Goal: Transaction & Acquisition: Book appointment/travel/reservation

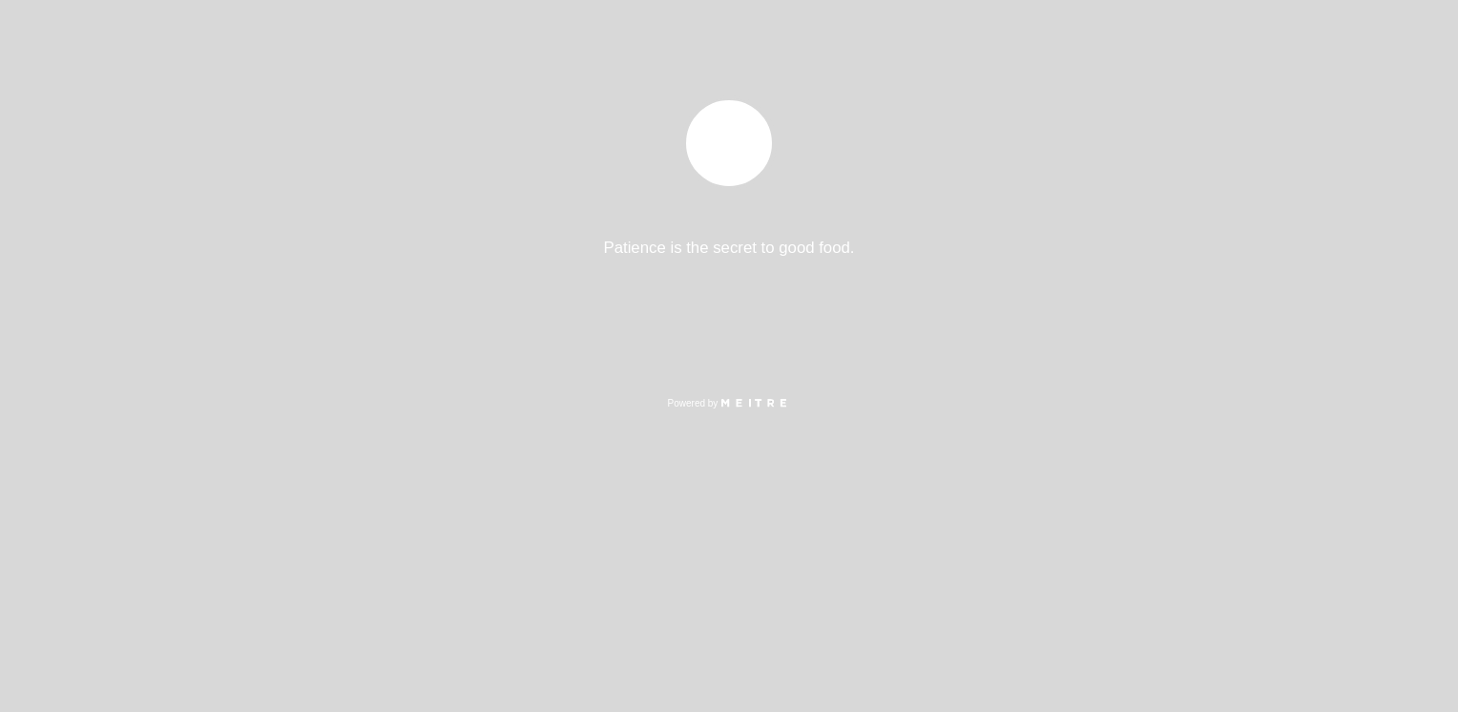
select select "pt"
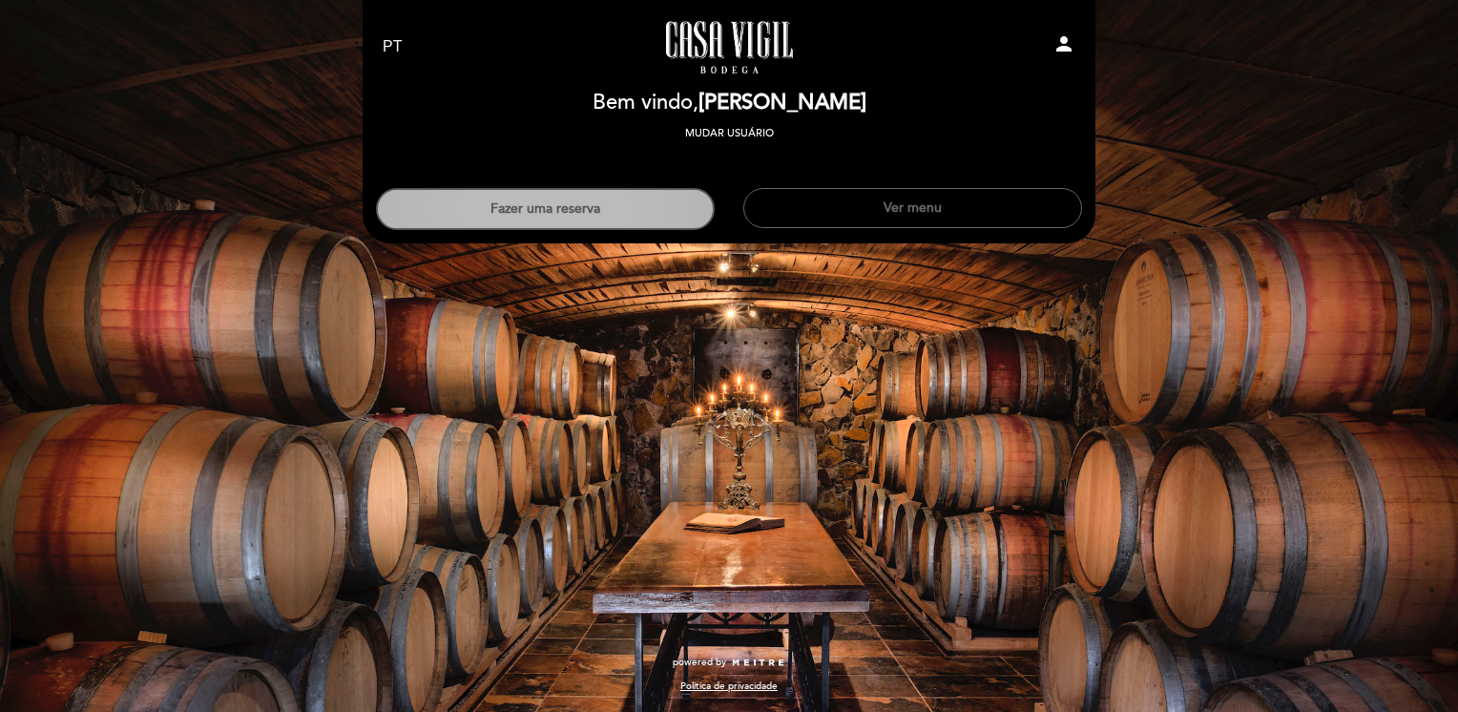
click at [586, 210] on button "Fazer uma reserva" at bounding box center [545, 209] width 339 height 42
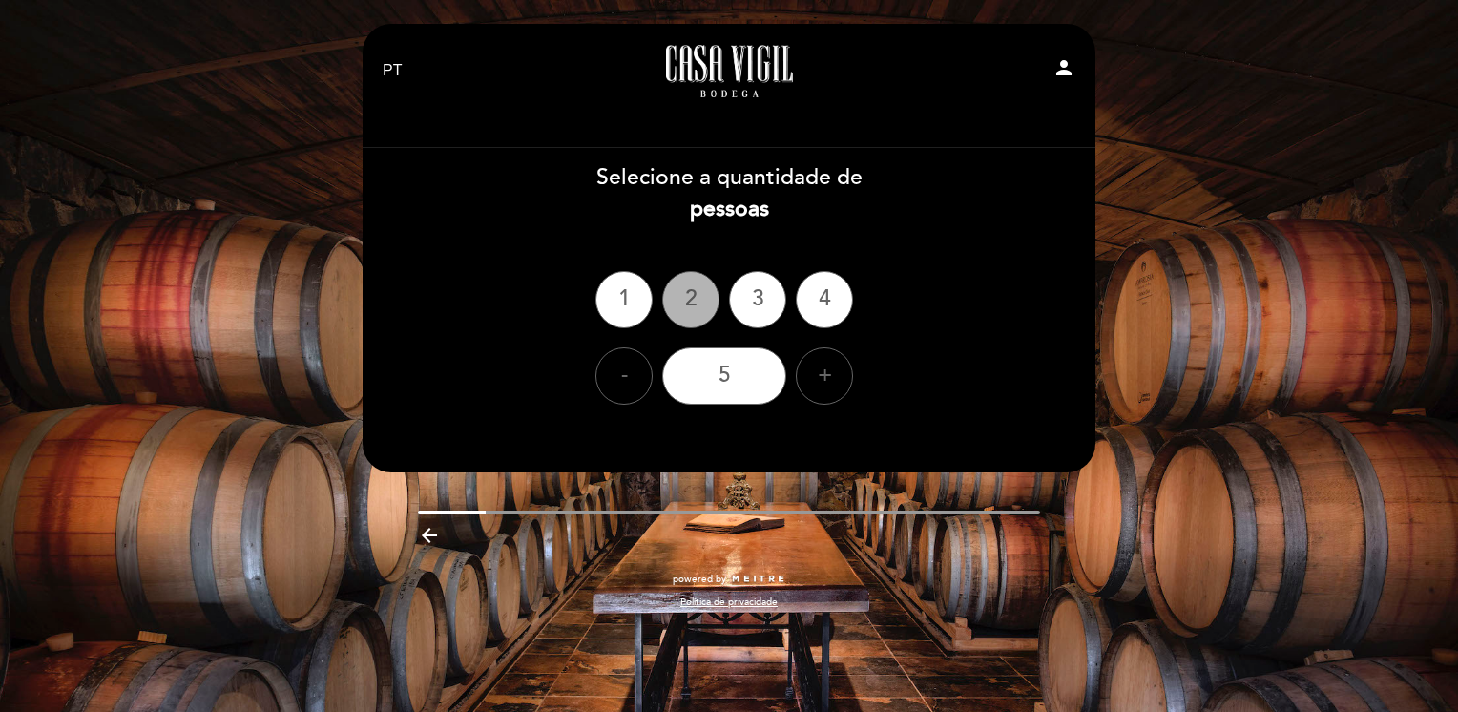
click at [682, 302] on div "2" at bounding box center [690, 299] width 57 height 57
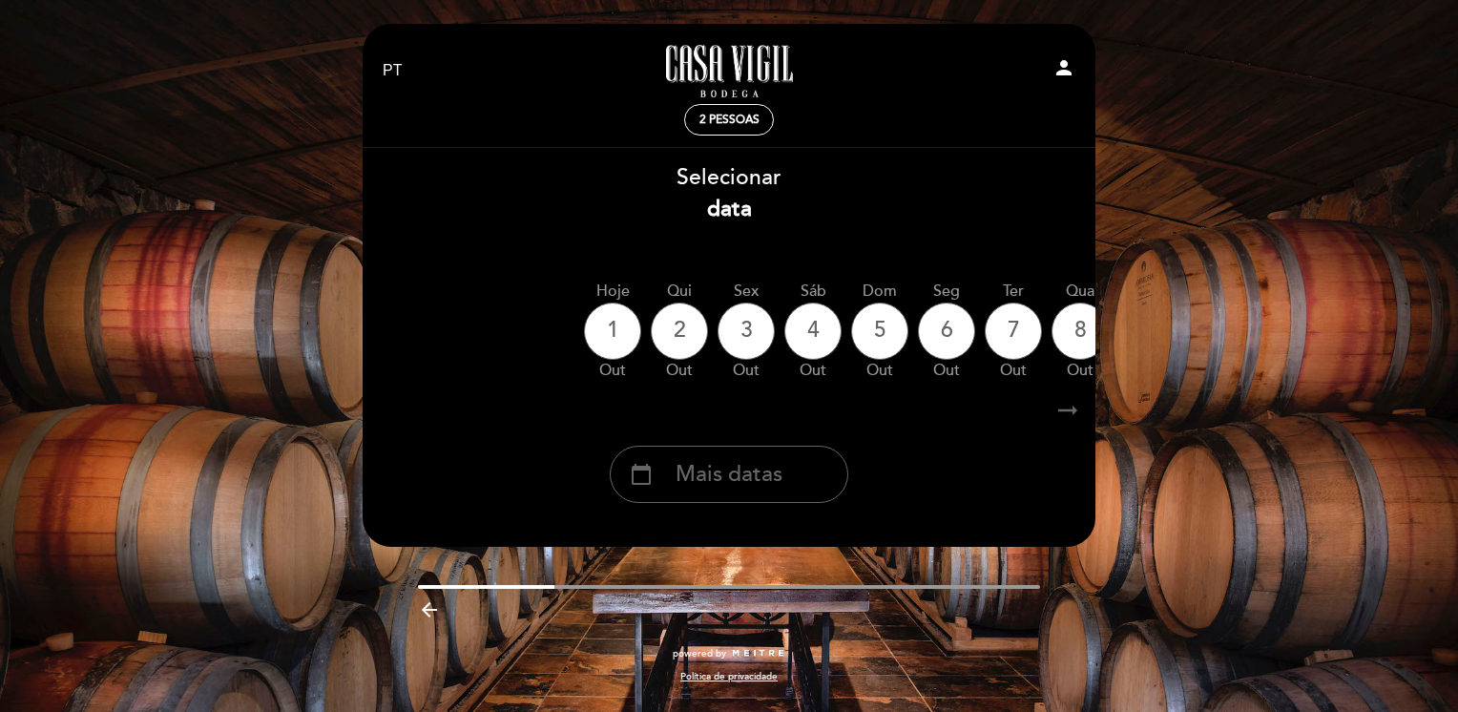
click at [1069, 414] on icon "arrow_right_alt" at bounding box center [1068, 410] width 29 height 41
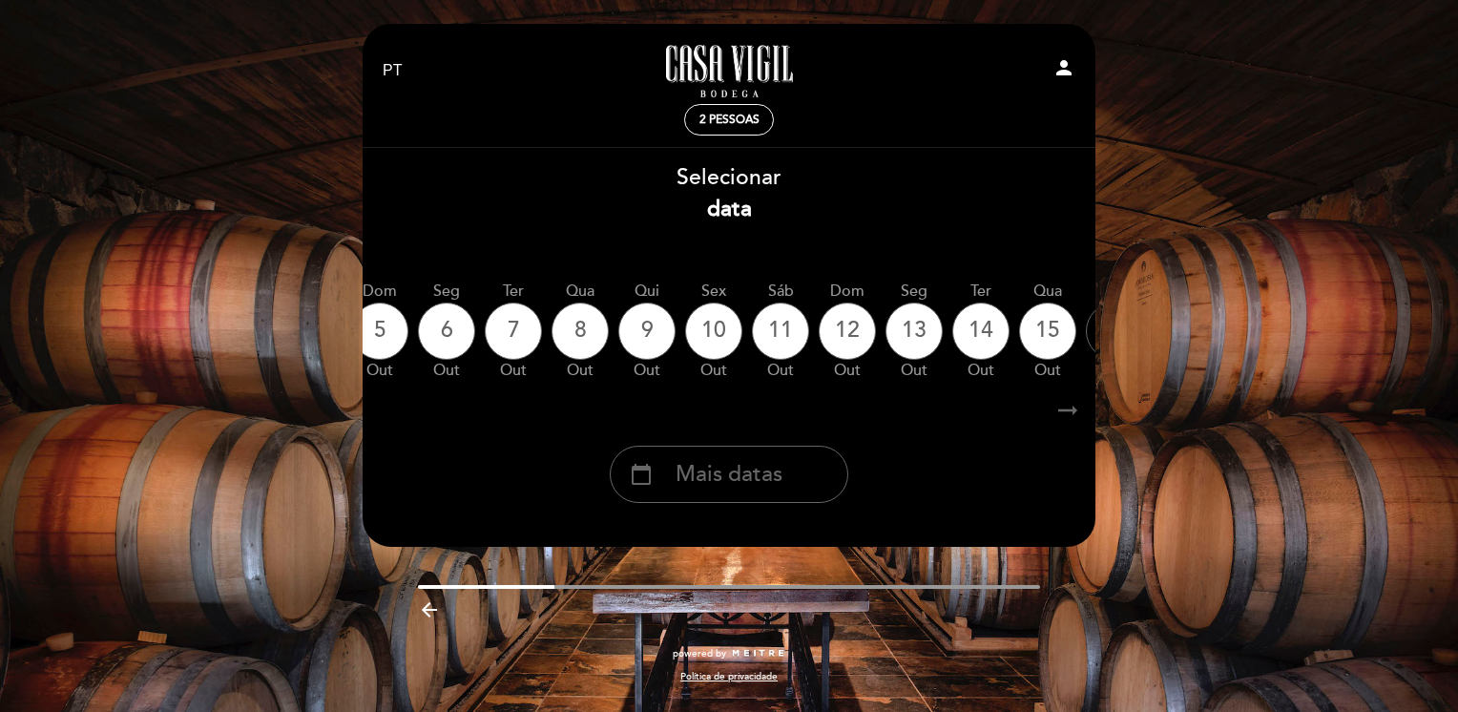
scroll to position [0, 556]
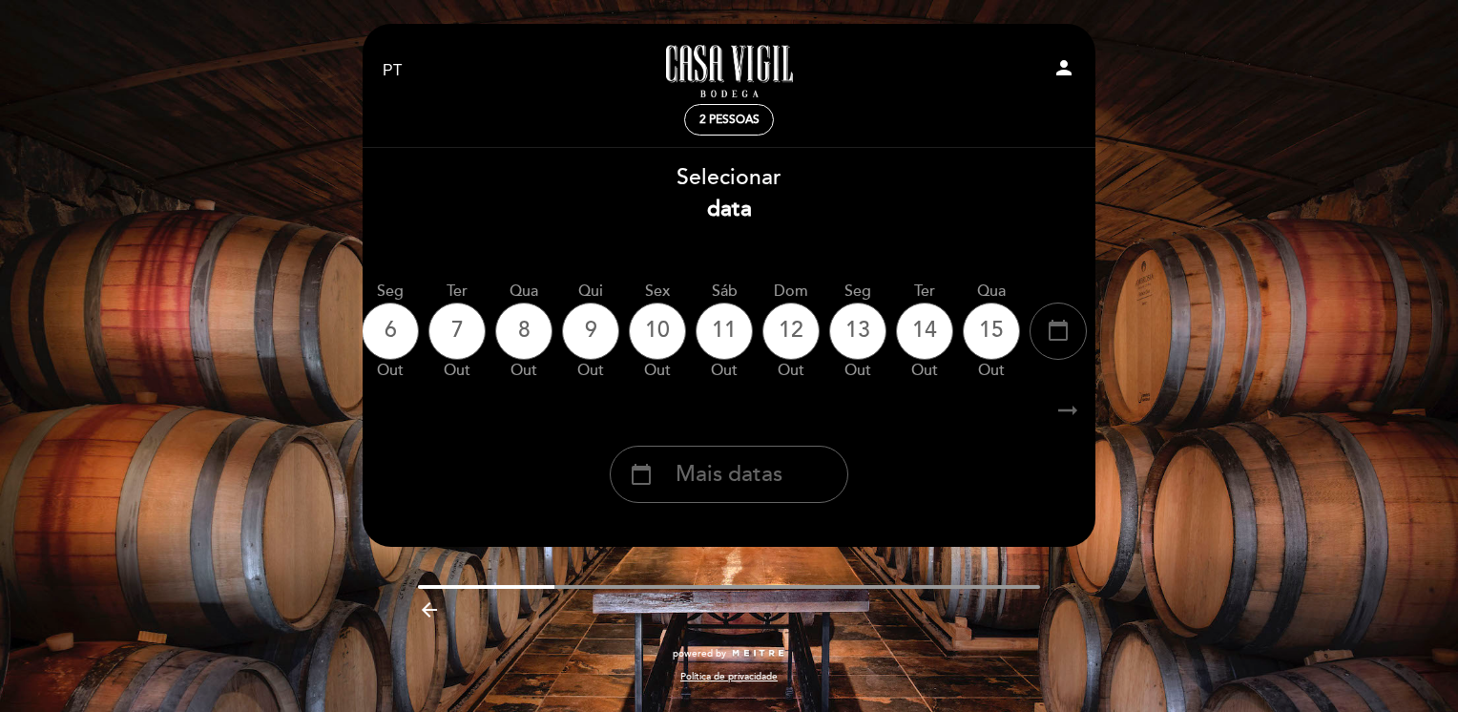
click at [1071, 421] on icon "arrow_right_alt" at bounding box center [1068, 410] width 29 height 41
click at [1065, 407] on icon "arrow_right_alt" at bounding box center [1068, 410] width 29 height 41
click at [781, 467] on span "Mais datas" at bounding box center [729, 474] width 107 height 31
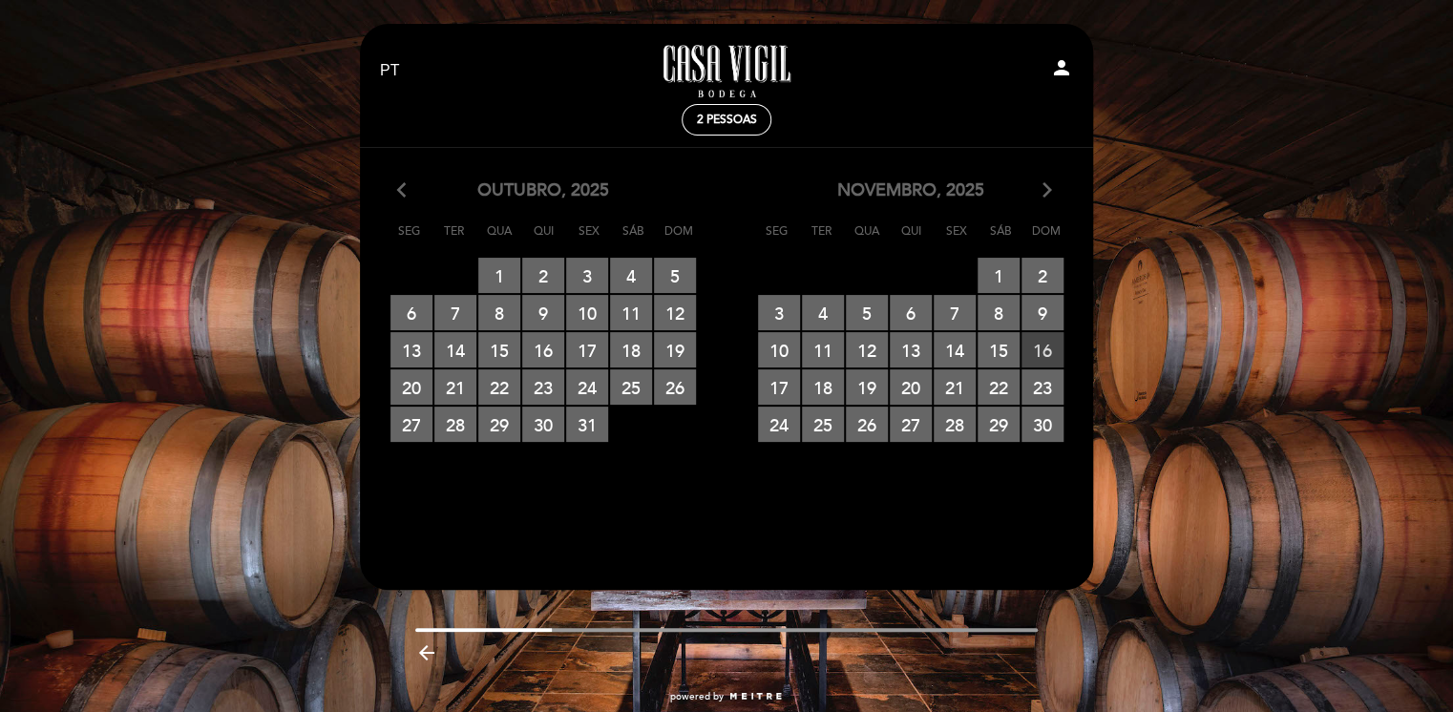
click at [1030, 345] on span "16 RESERVAS DISPONÍVEIS" at bounding box center [1042, 349] width 42 height 35
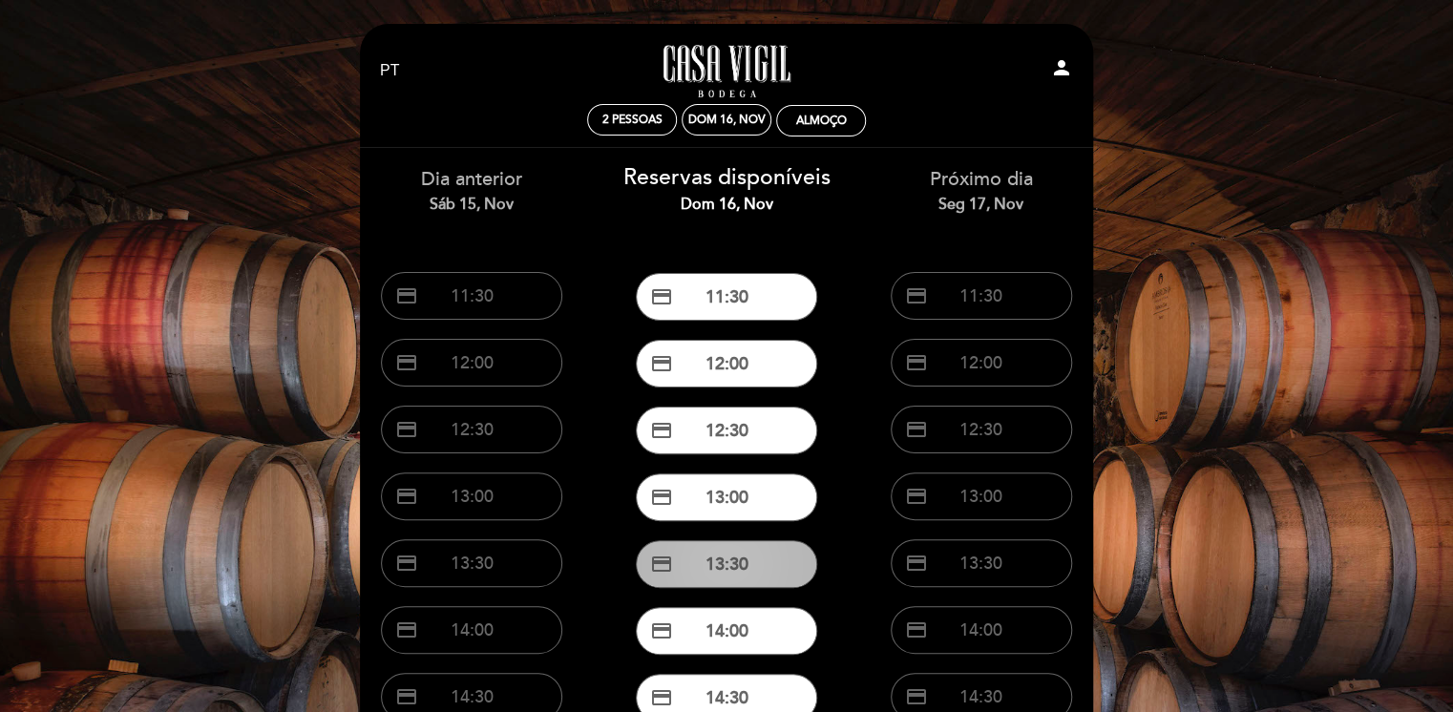
click at [742, 568] on button "credit_card 13:30" at bounding box center [726, 564] width 181 height 48
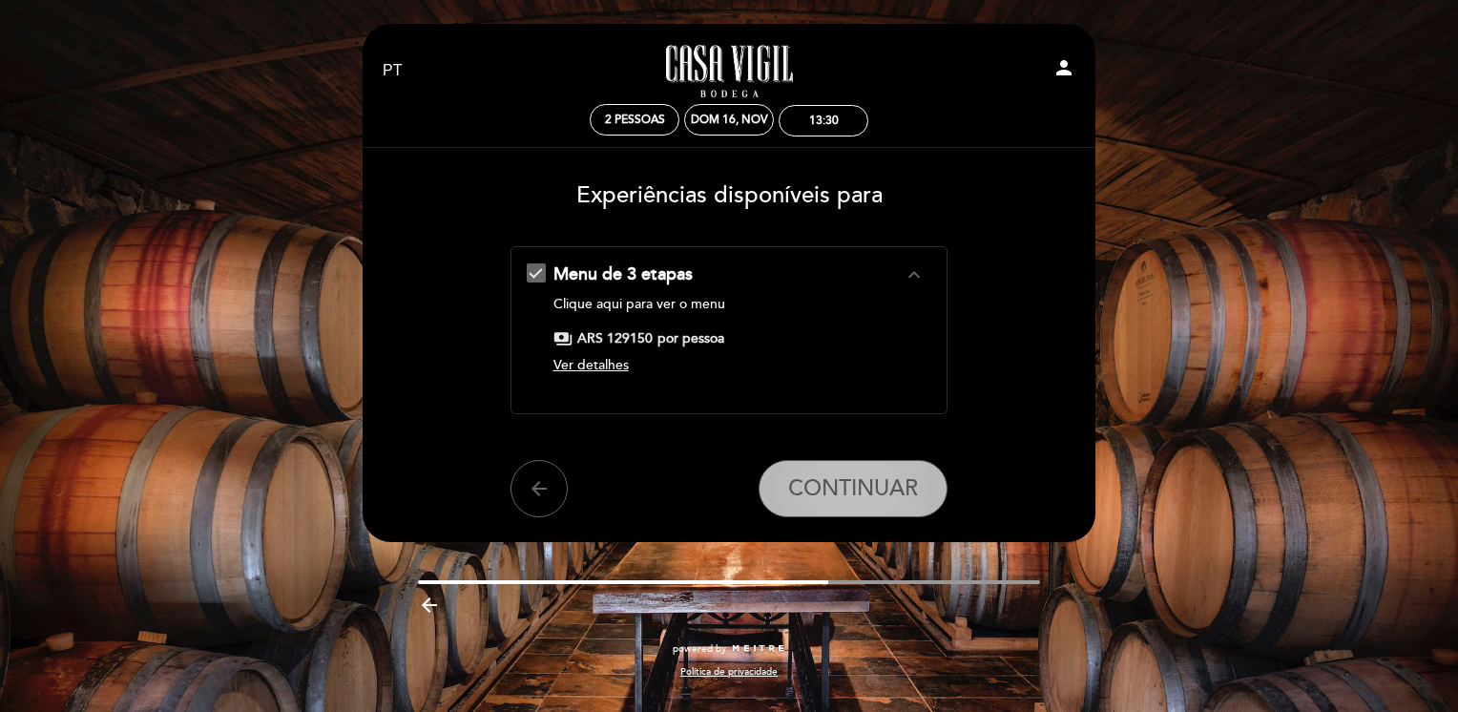
click at [843, 482] on span "CONTINUAR" at bounding box center [853, 488] width 130 height 27
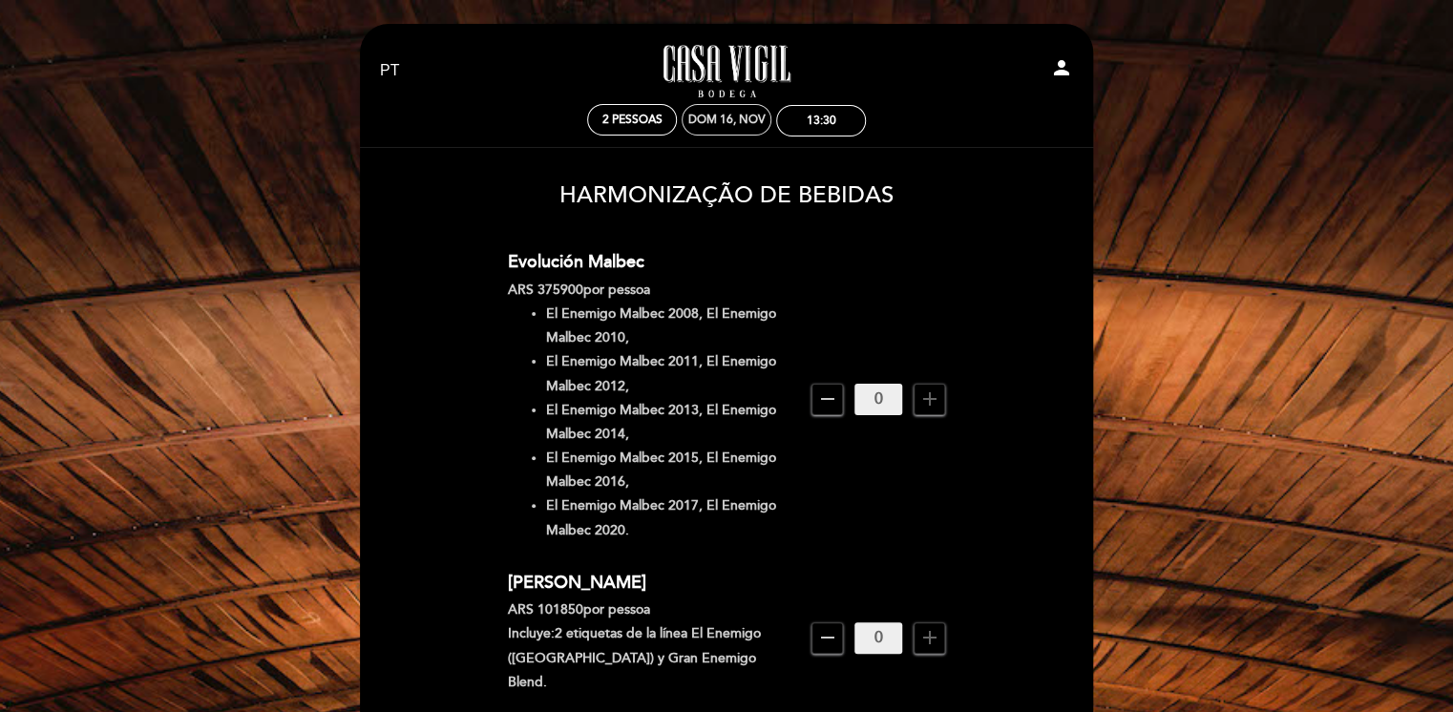
click at [722, 126] on div "Dom 16, nov" at bounding box center [726, 120] width 77 height 14
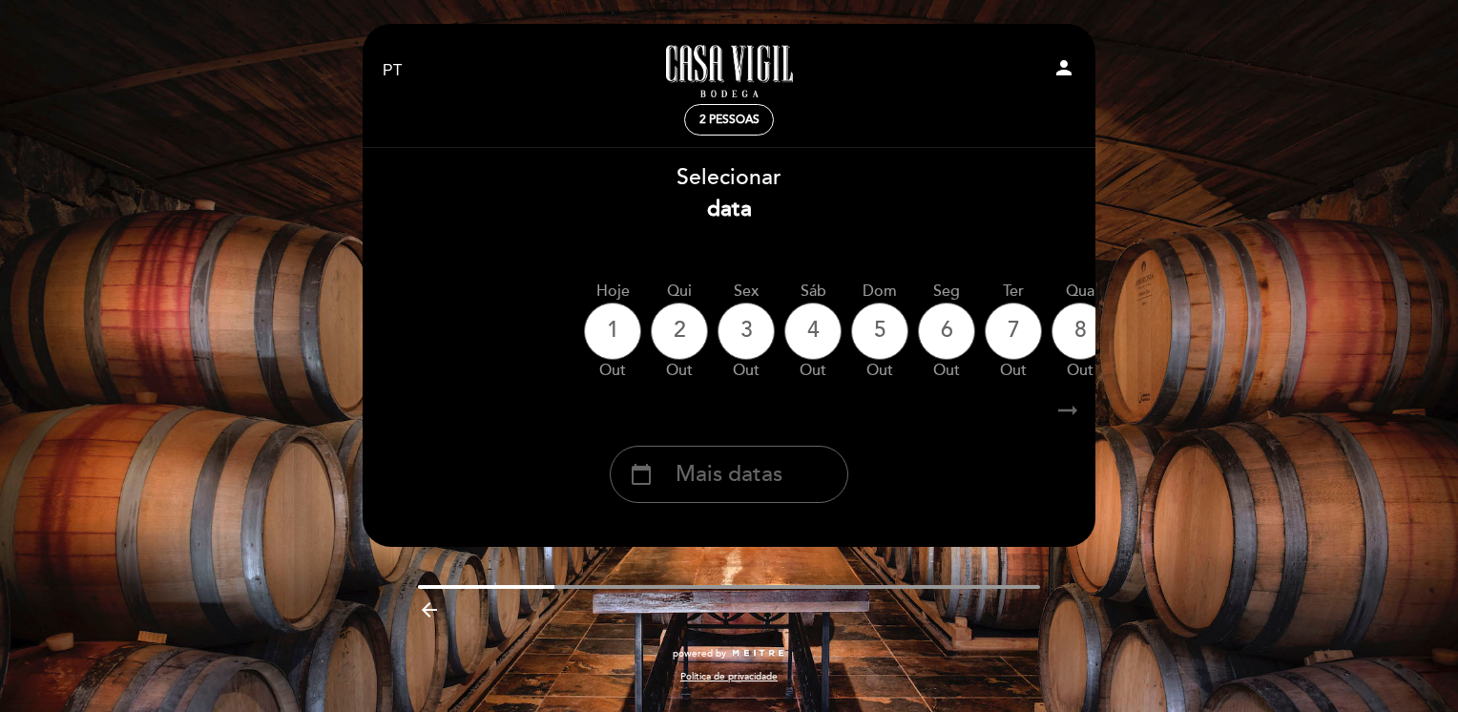
click at [1073, 410] on icon "arrow_right_alt" at bounding box center [1068, 410] width 29 height 41
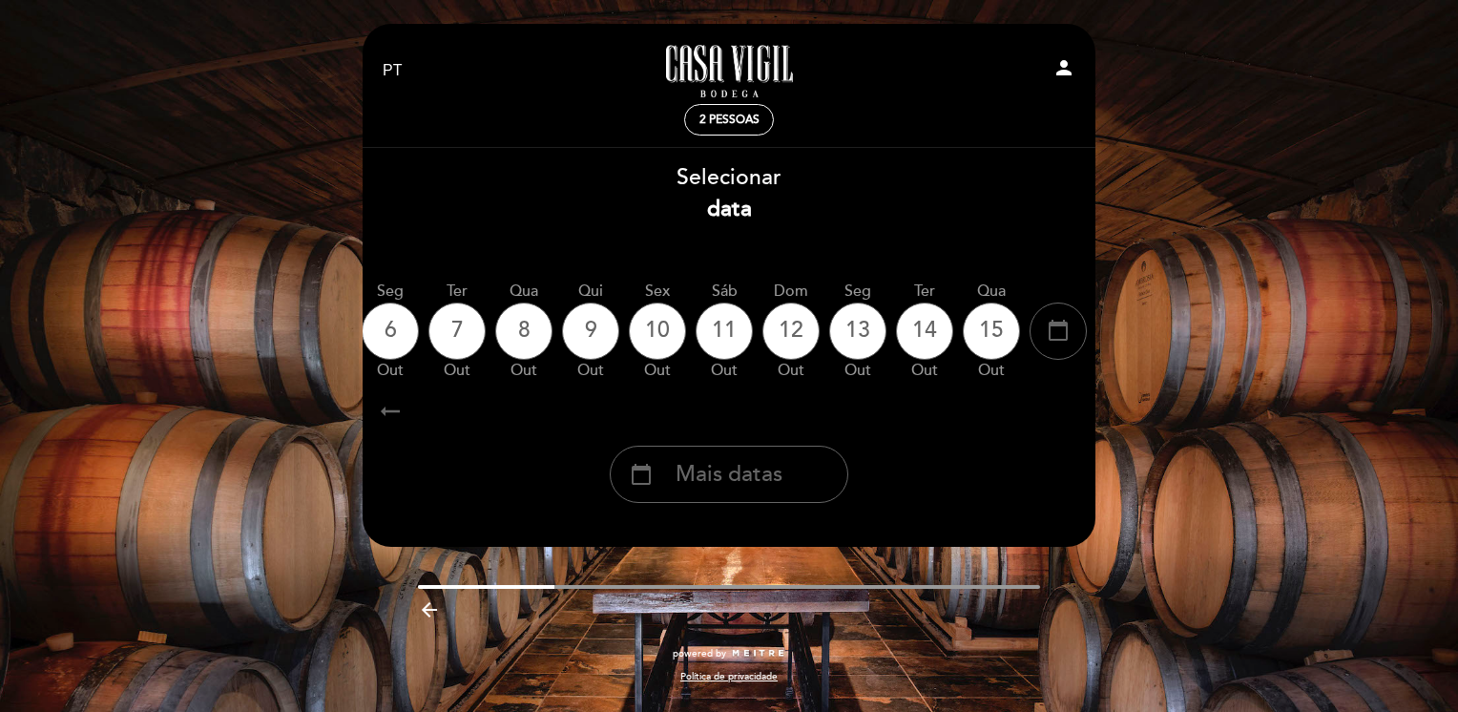
click at [1073, 410] on icon "arrow_right_alt" at bounding box center [1068, 410] width 29 height 41
click at [752, 485] on span "Mais datas" at bounding box center [729, 474] width 107 height 31
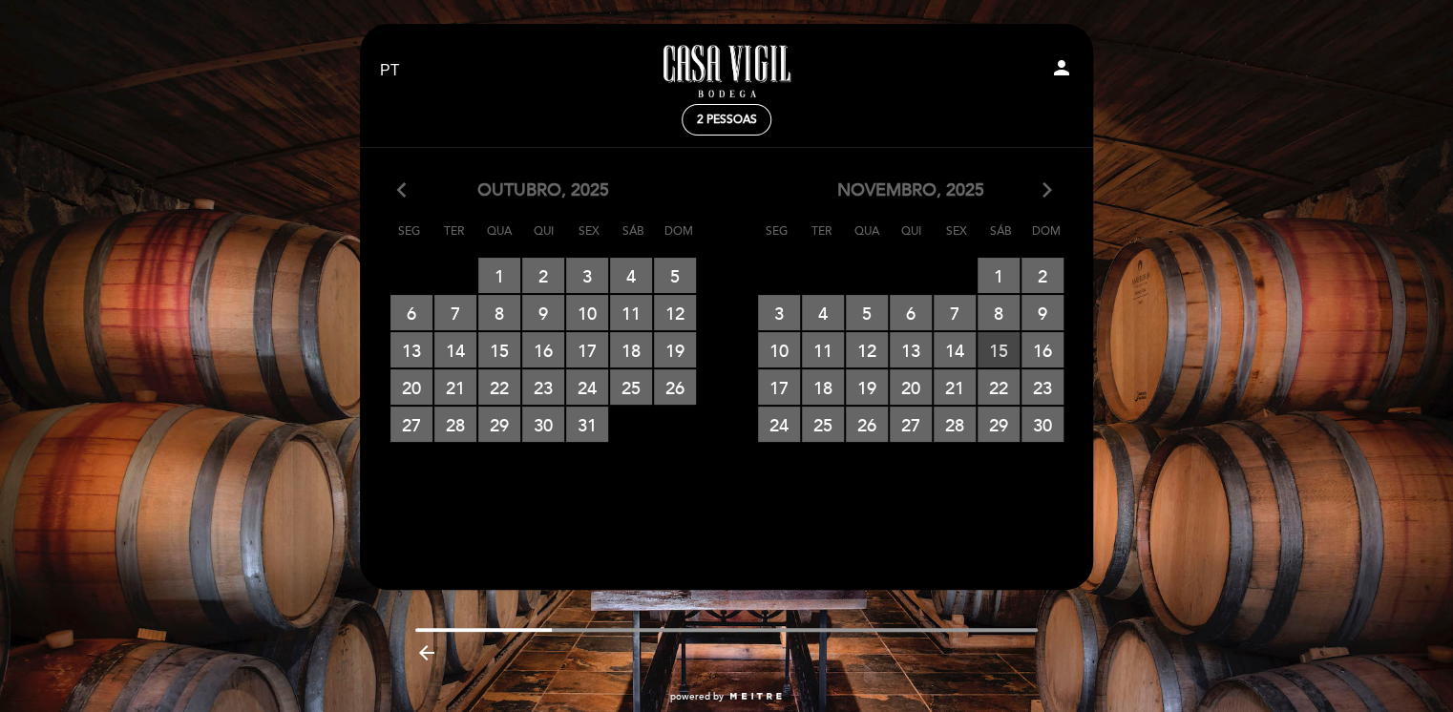
click at [999, 346] on span "15 RESERVAS DISPONÍVEIS" at bounding box center [998, 349] width 42 height 35
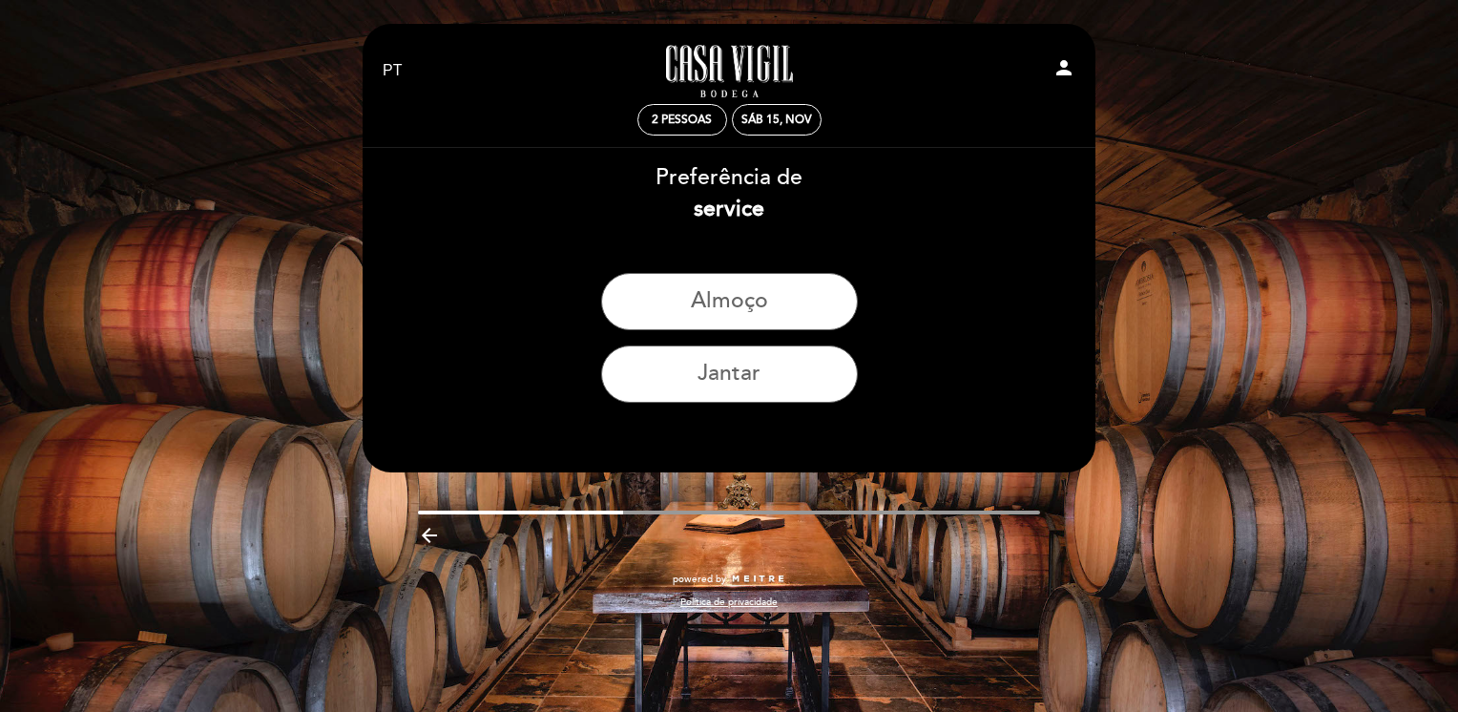
drag, startPoint x: 755, startPoint y: 321, endPoint x: 1118, endPoint y: 22, distance: 469.9
click at [1118, 22] on div "EN ES PT [GEOGRAPHIC_DATA] - Restaurante person 2 pessoas Sáb 15, nov Bem vindo…" at bounding box center [729, 356] width 1458 height 712
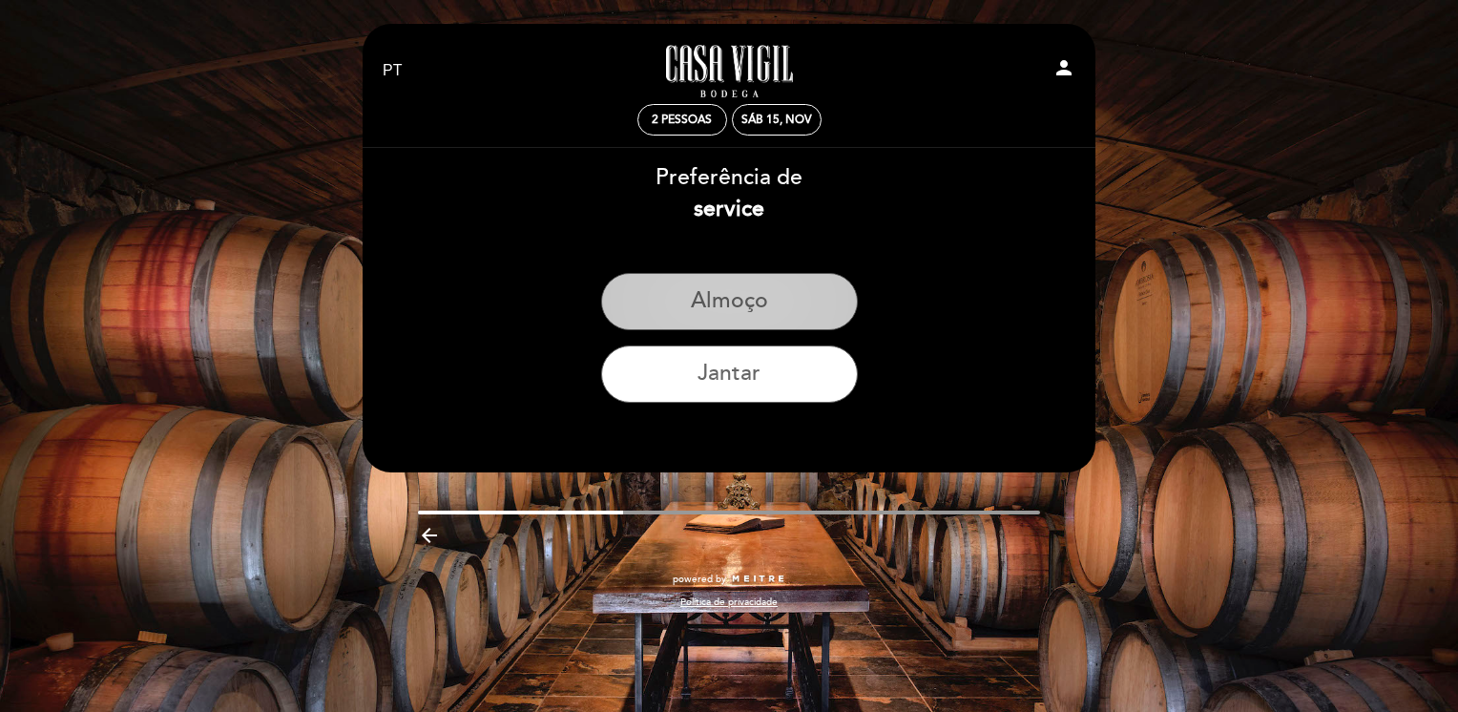
click at [722, 280] on button "Almoço" at bounding box center [729, 301] width 257 height 57
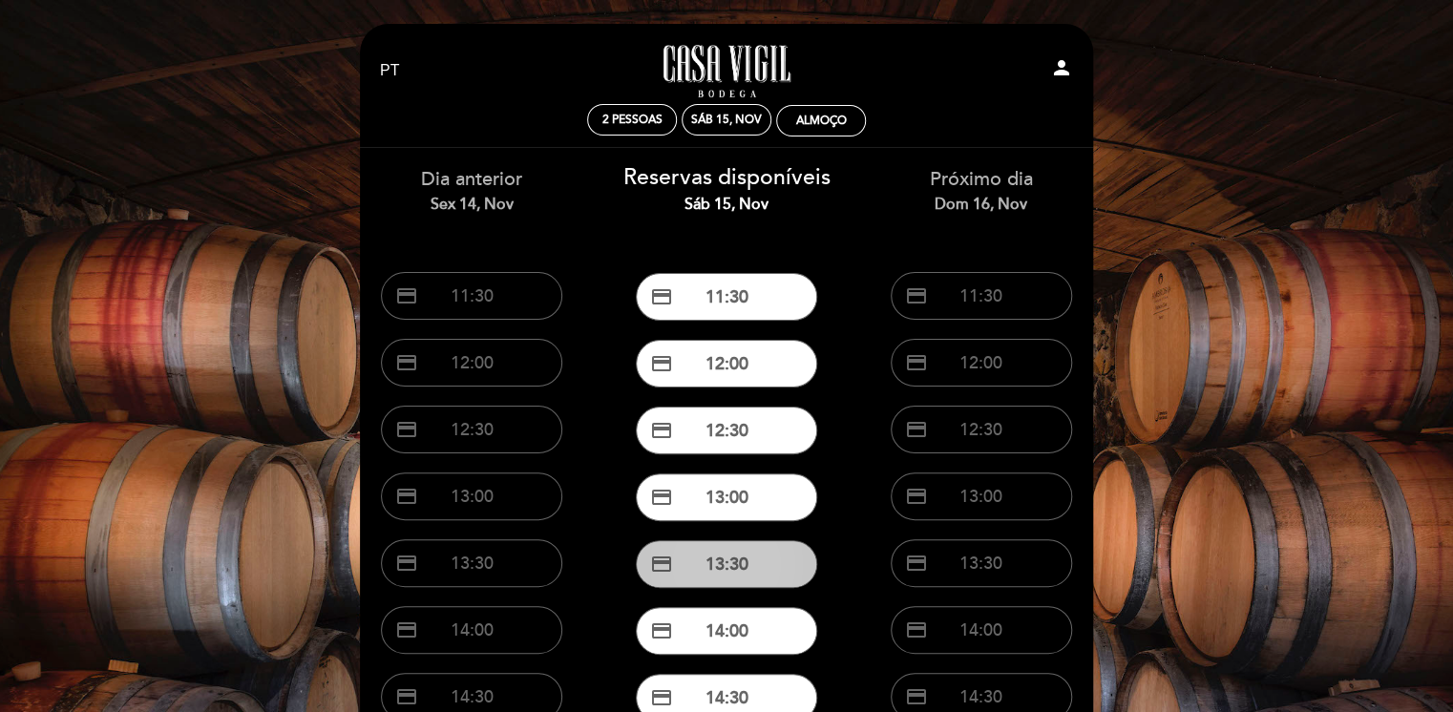
click at [737, 563] on button "credit_card 13:30" at bounding box center [726, 564] width 181 height 48
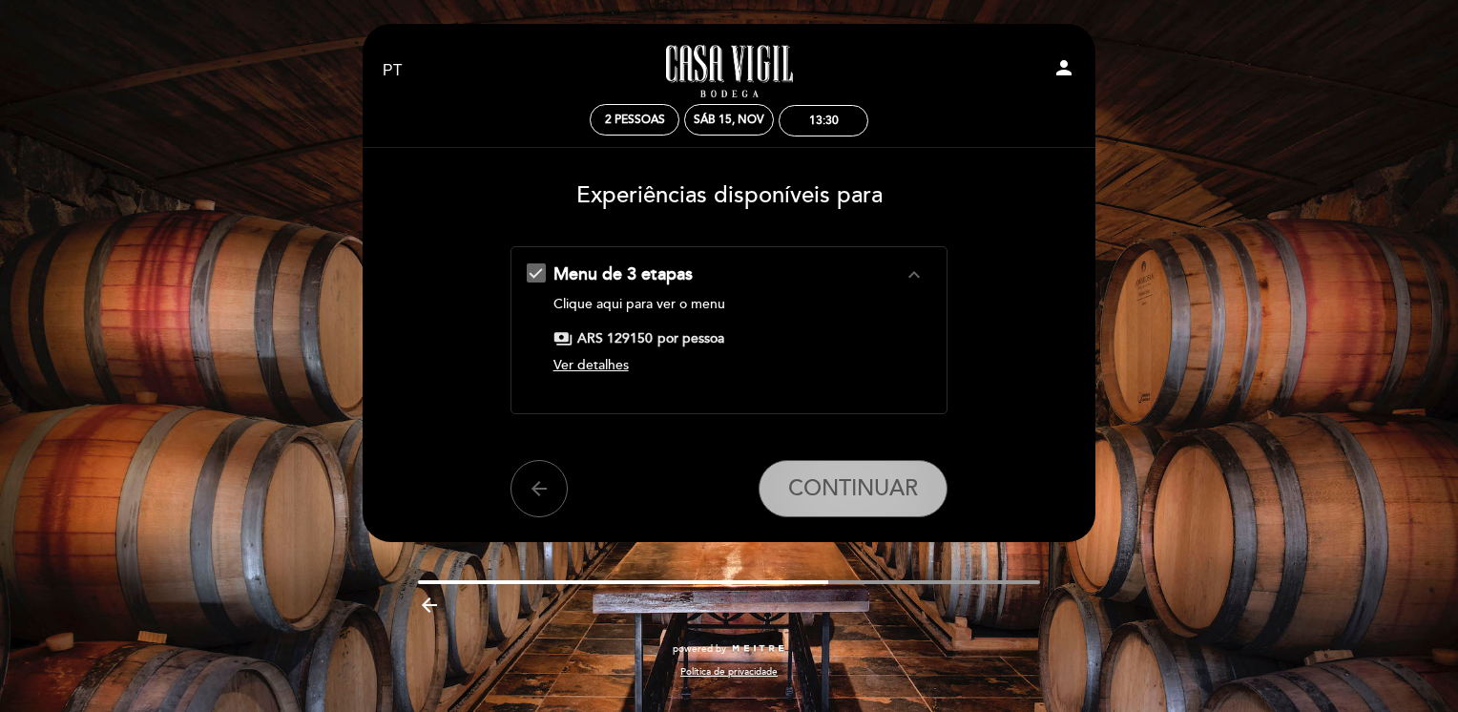
click at [858, 487] on span "CONTINUAR" at bounding box center [853, 488] width 130 height 27
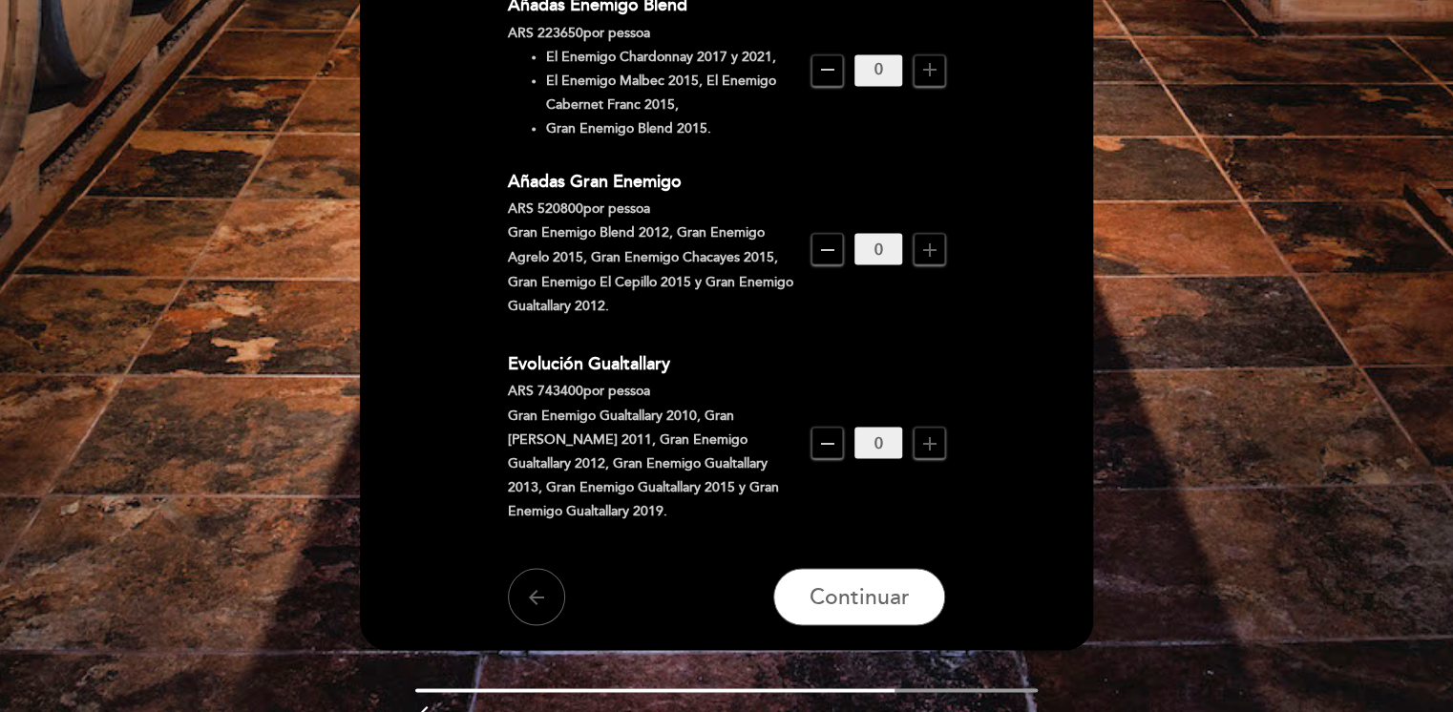
scroll to position [1637, 0]
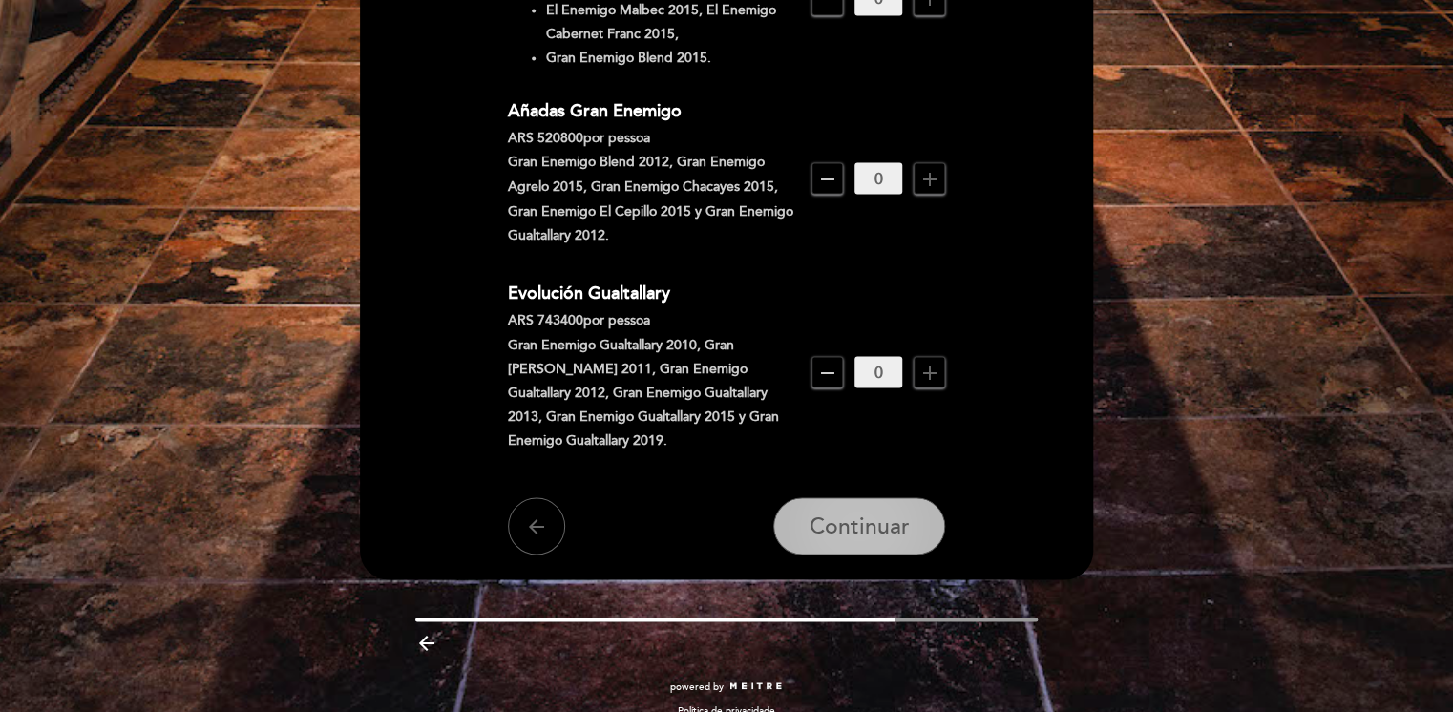
click at [847, 513] on span "Continuar" at bounding box center [859, 526] width 100 height 27
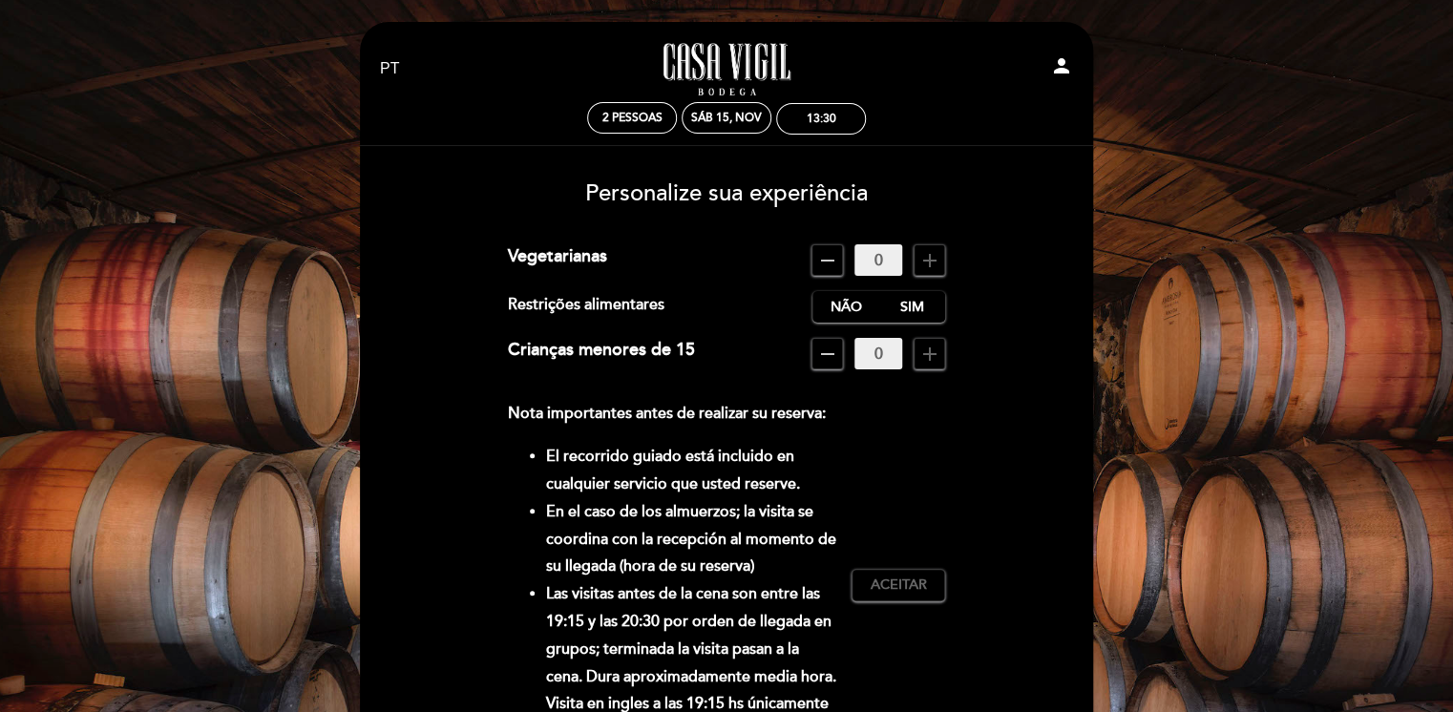
scroll to position [0, 0]
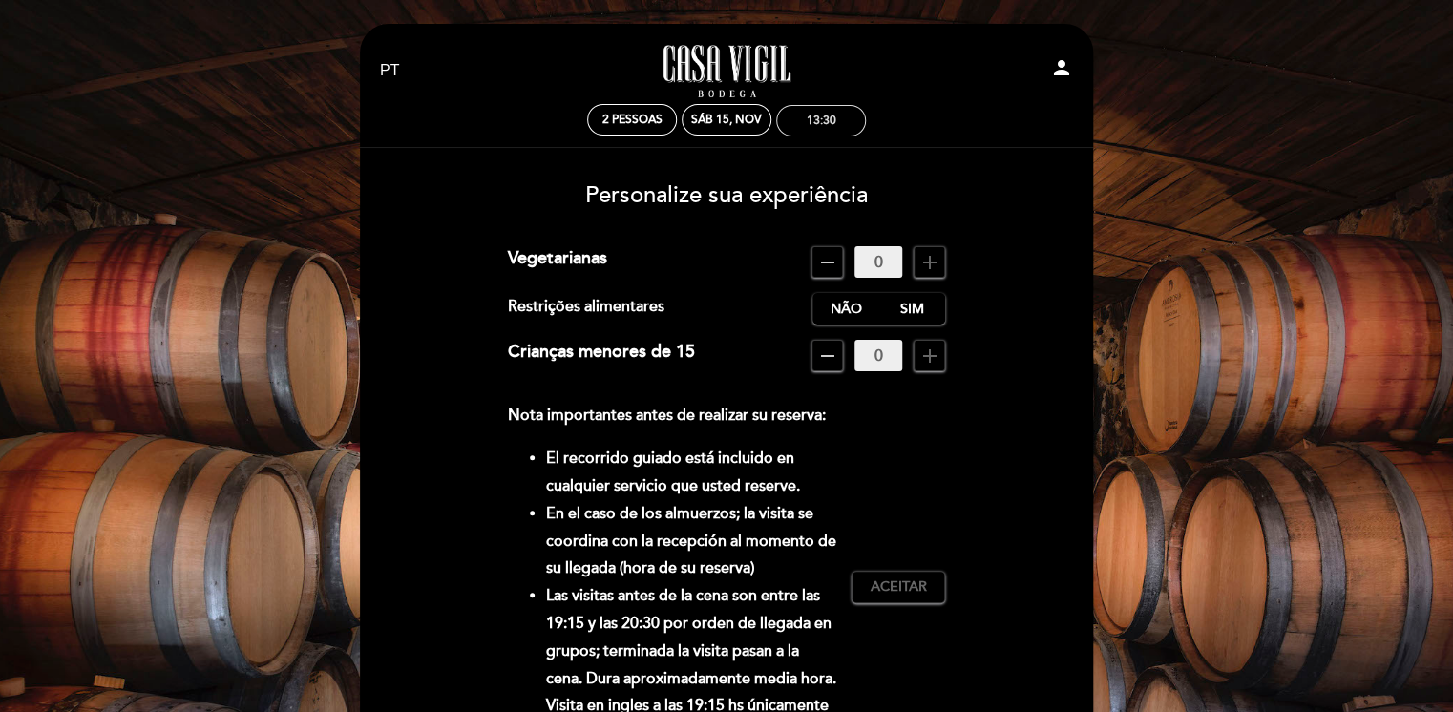
click at [798, 117] on div "13:30" at bounding box center [821, 121] width 88 height 30
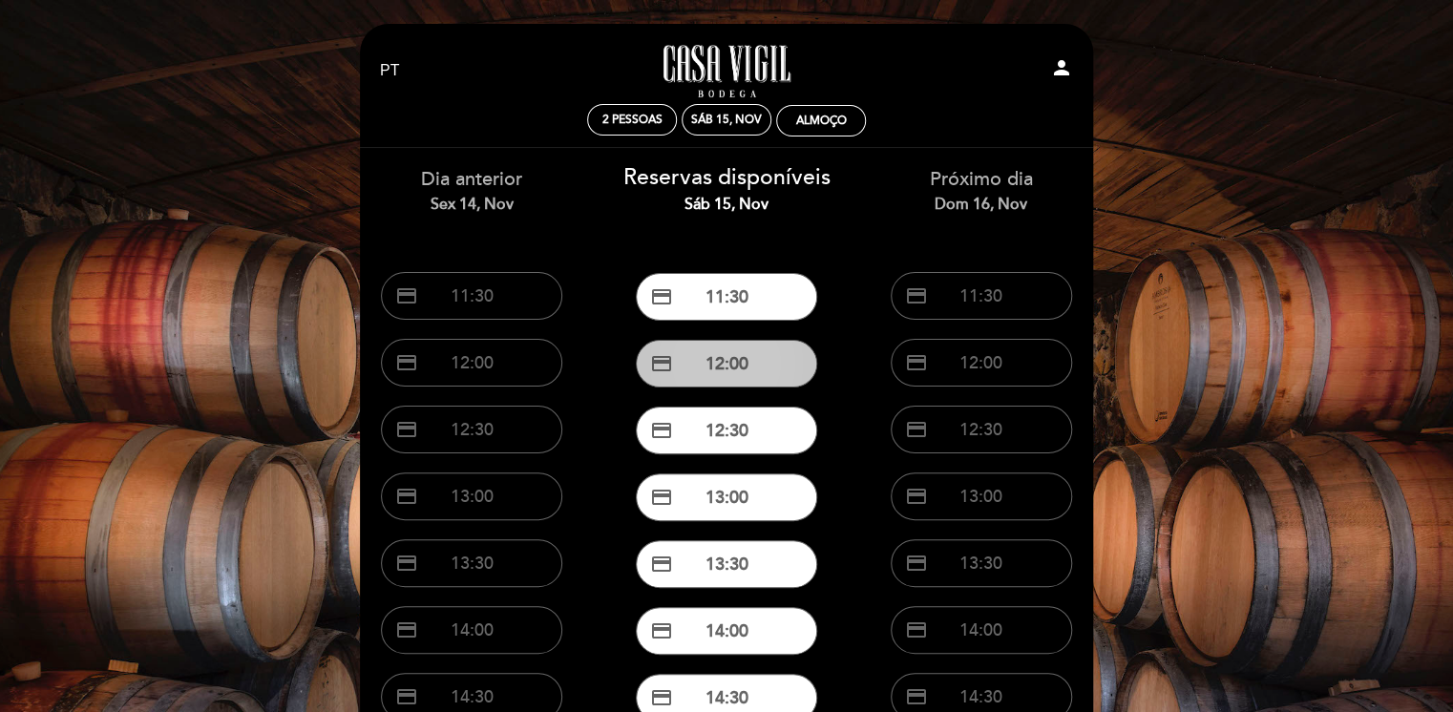
click at [696, 367] on button "credit_card 12:00" at bounding box center [726, 364] width 181 height 48
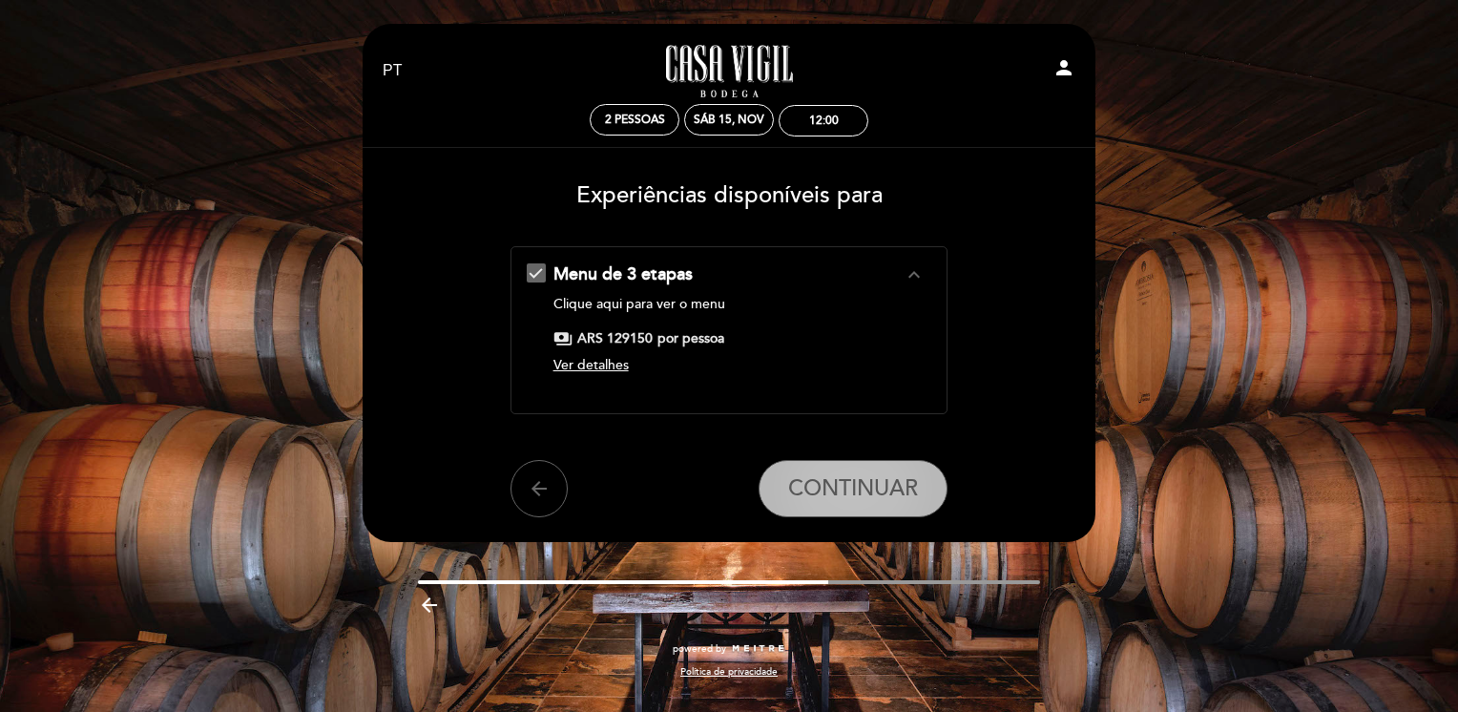
click at [832, 495] on span "CONTINUAR" at bounding box center [853, 488] width 130 height 27
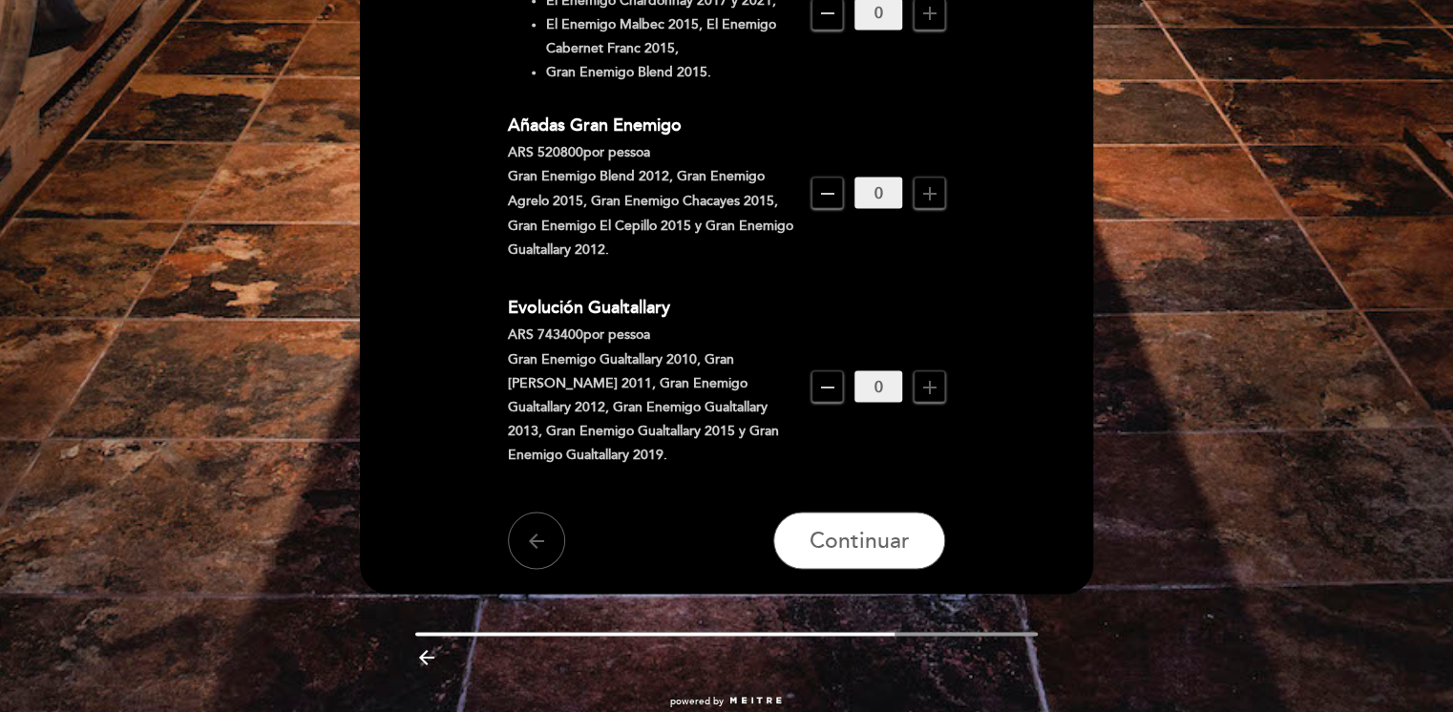
scroll to position [1637, 0]
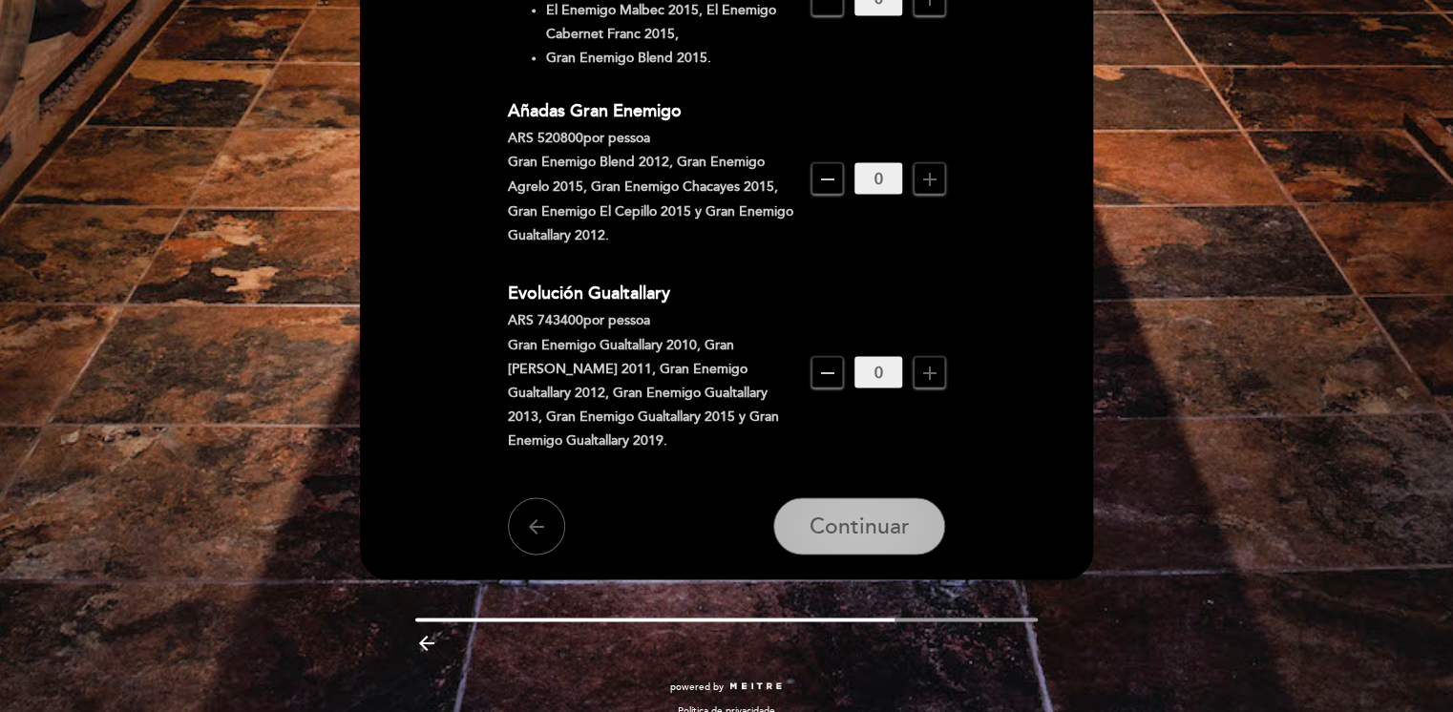
click at [889, 513] on span "Continuar" at bounding box center [859, 526] width 100 height 27
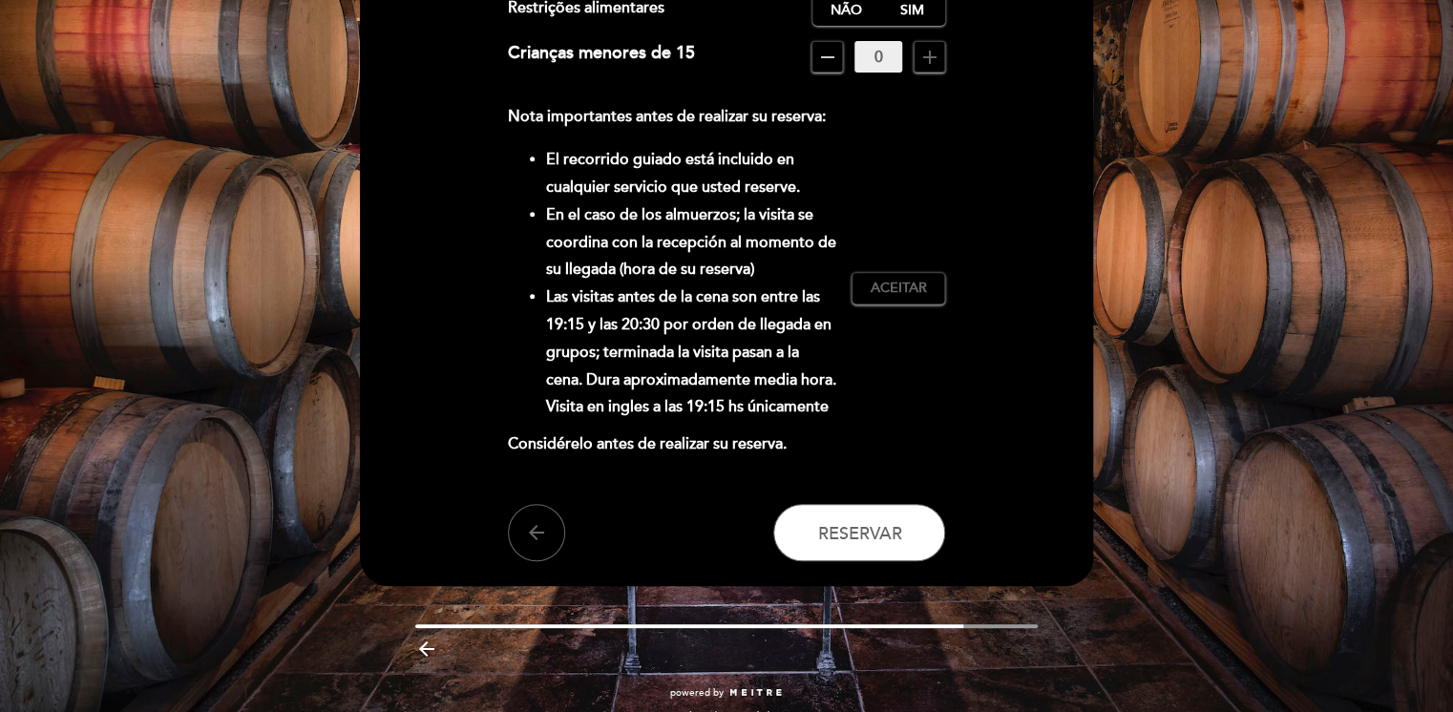
scroll to position [301, 0]
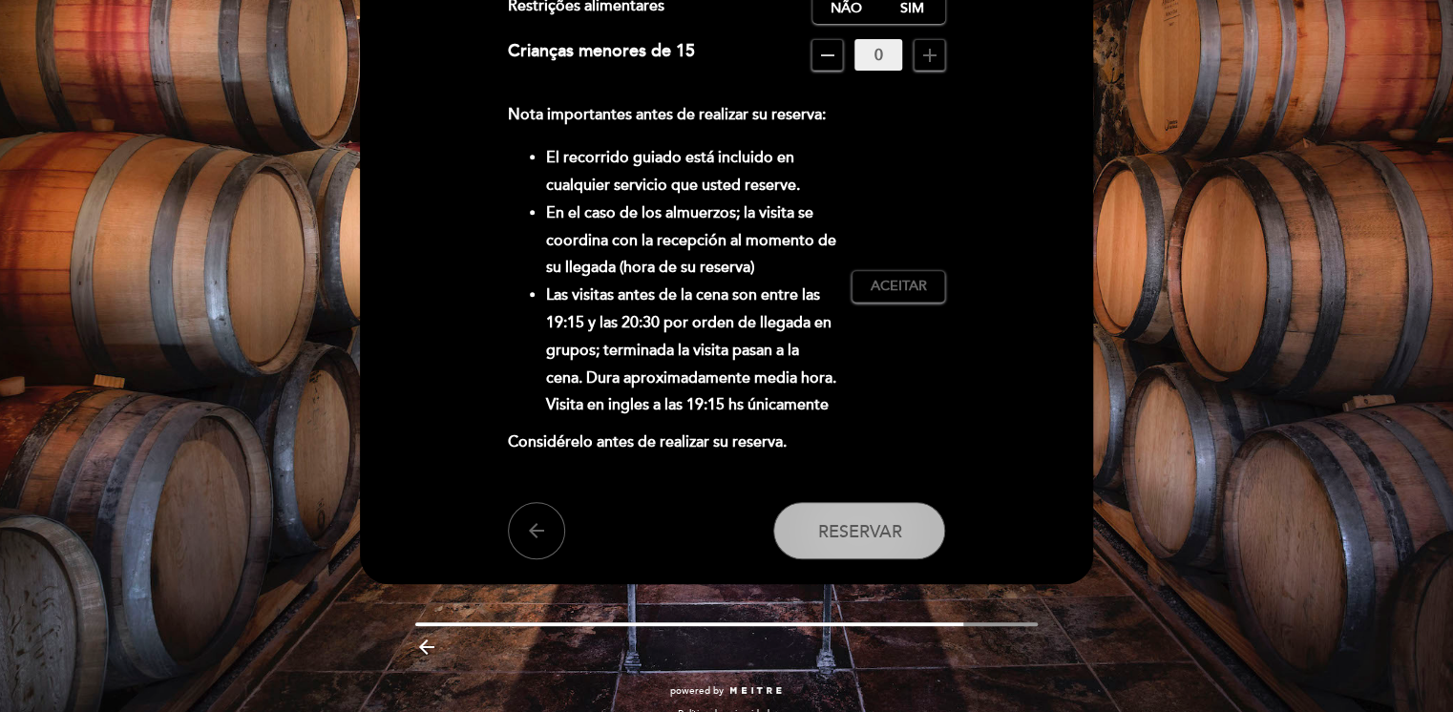
click at [868, 528] on span "Reservar" at bounding box center [859, 530] width 84 height 21
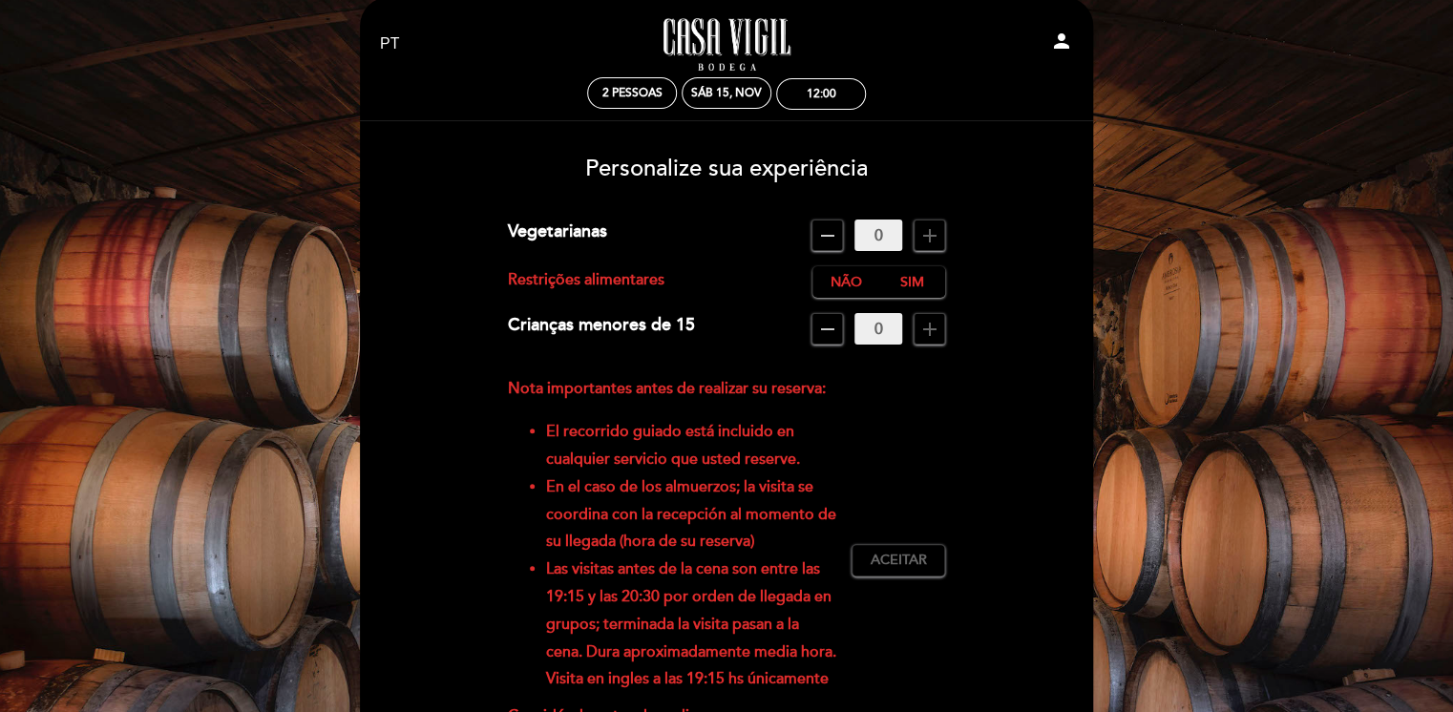
scroll to position [0, 0]
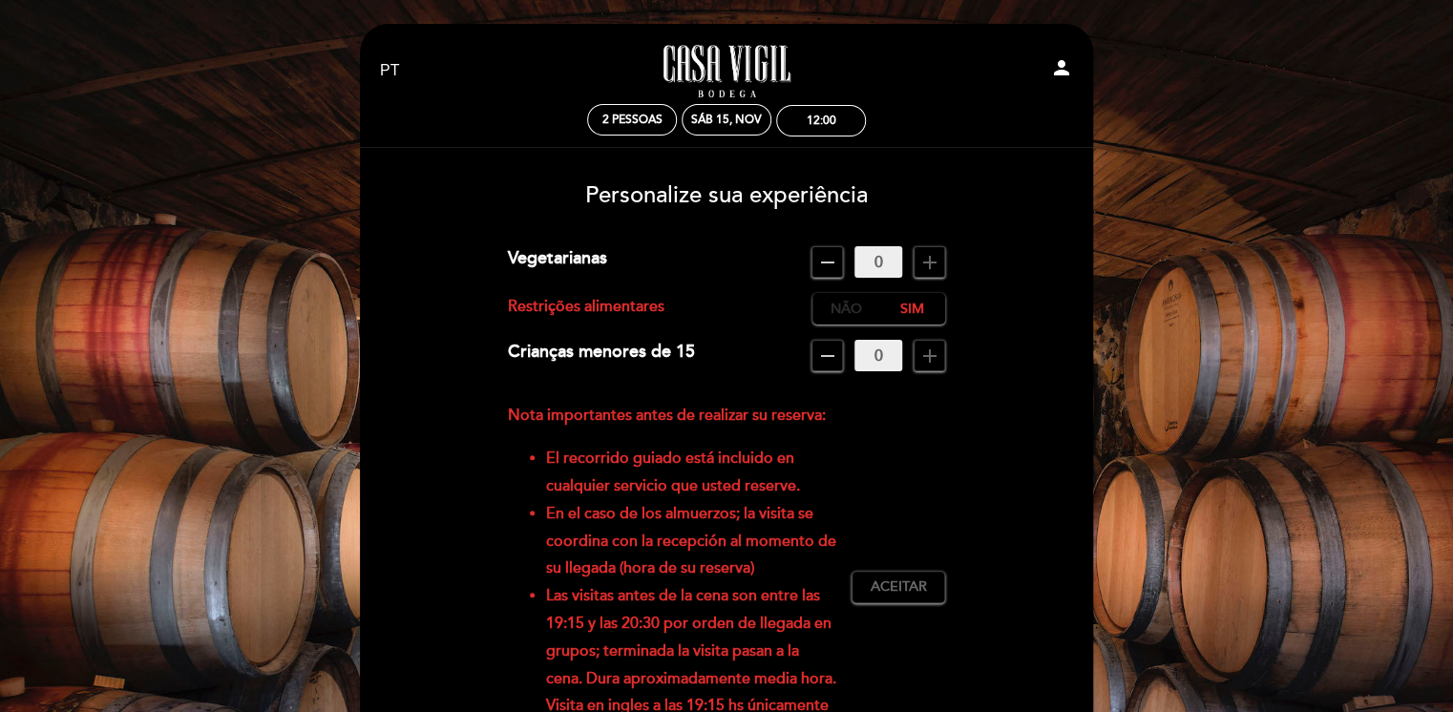
click at [844, 311] on label "Não" at bounding box center [845, 308] width 67 height 31
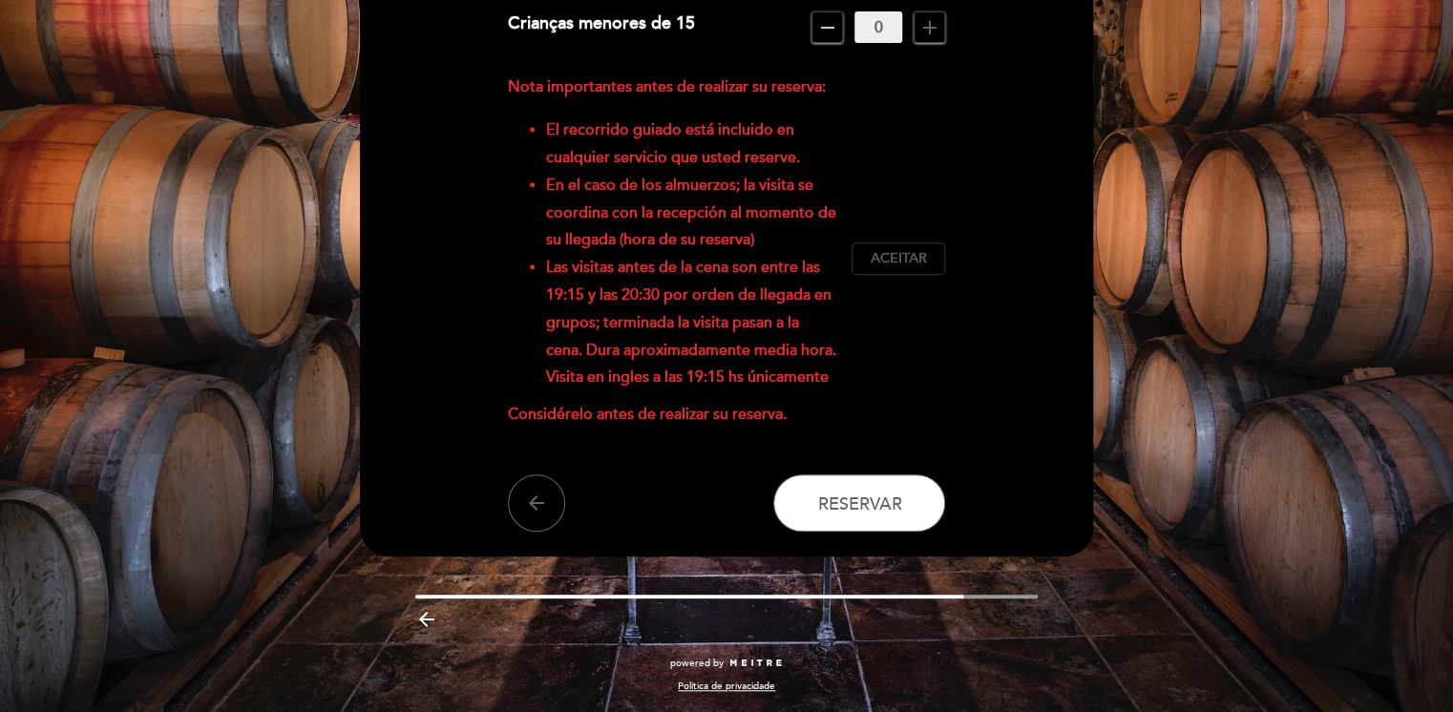
click at [909, 269] on button "Aceitar Aceito" at bounding box center [898, 258] width 94 height 32
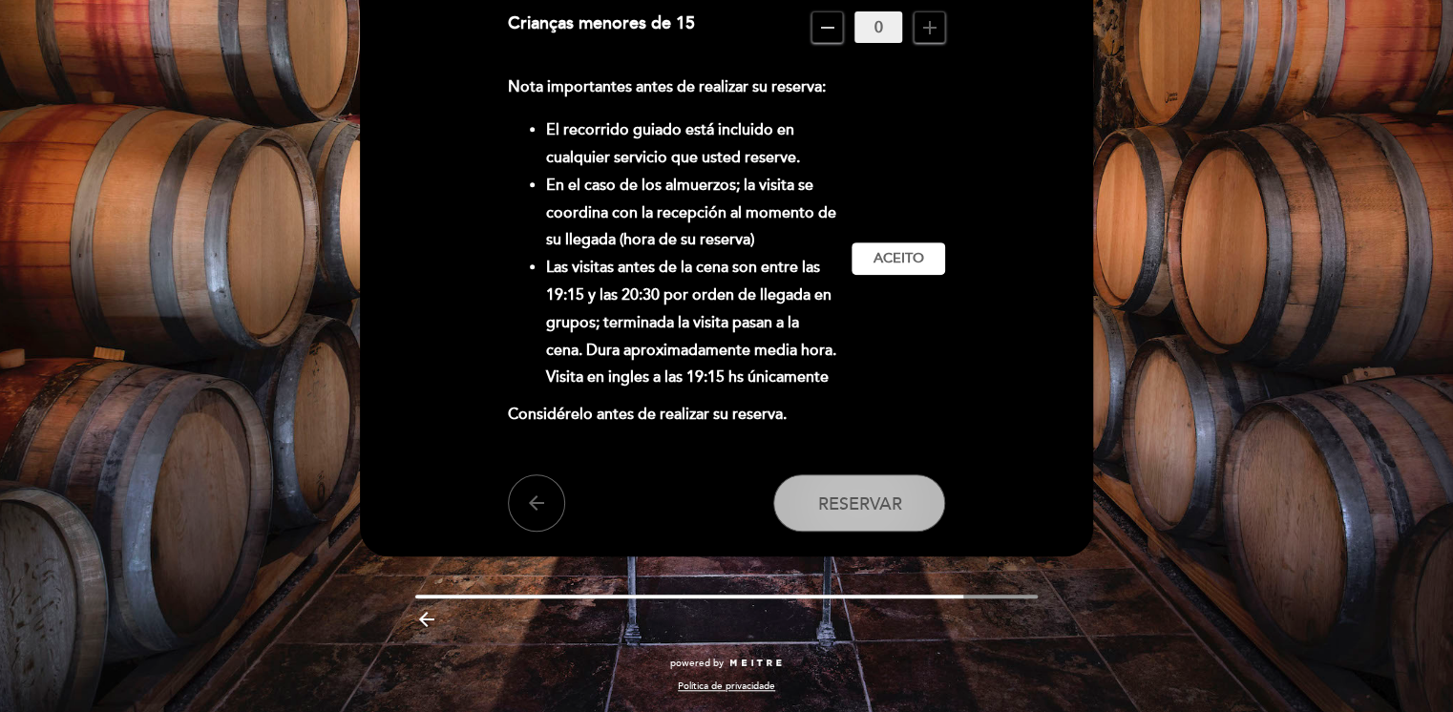
click at [881, 512] on span "Reservar" at bounding box center [859, 502] width 84 height 21
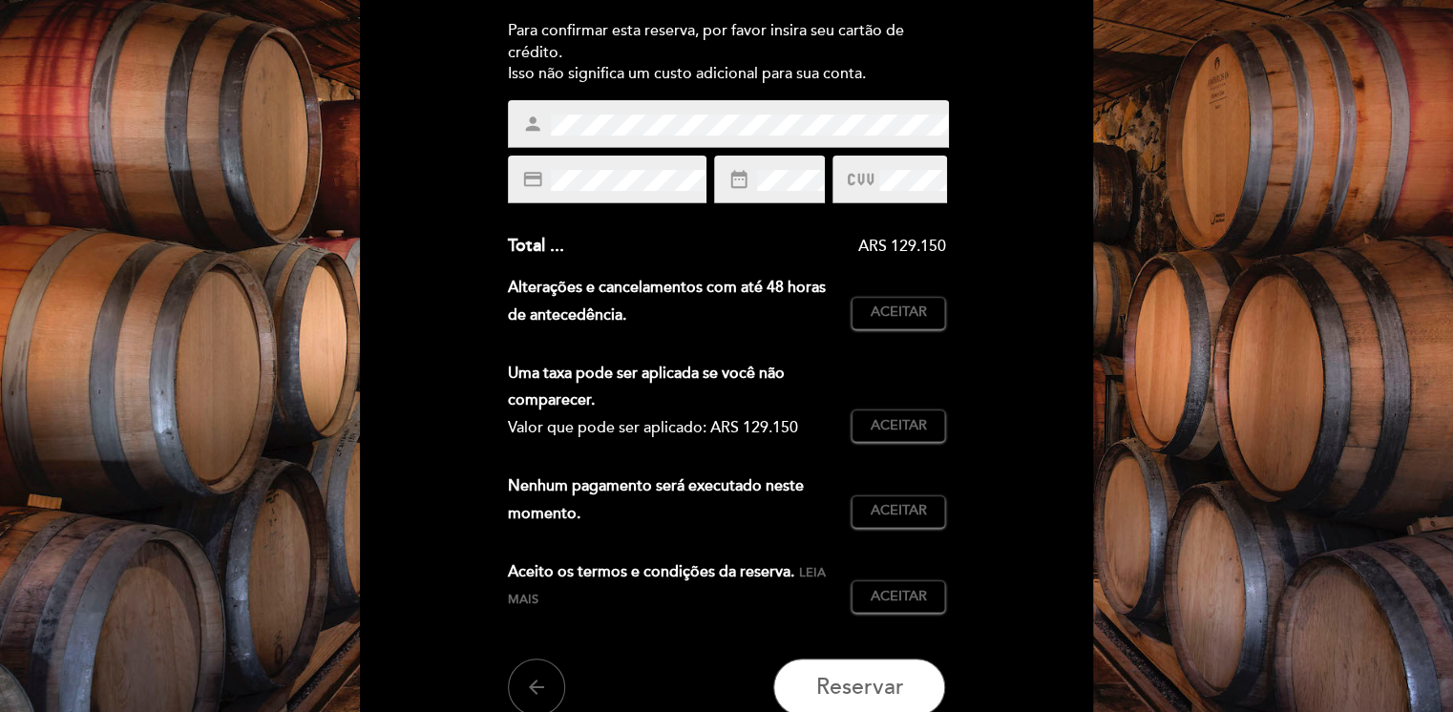
scroll to position [254, 0]
